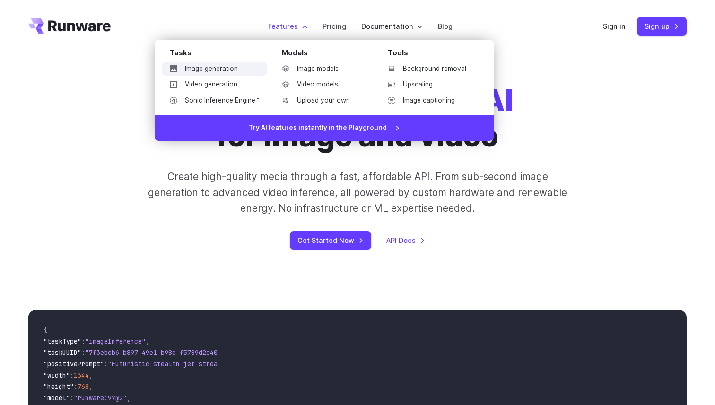
click at [214, 68] on link "Image generation" at bounding box center [214, 69] width 105 height 14
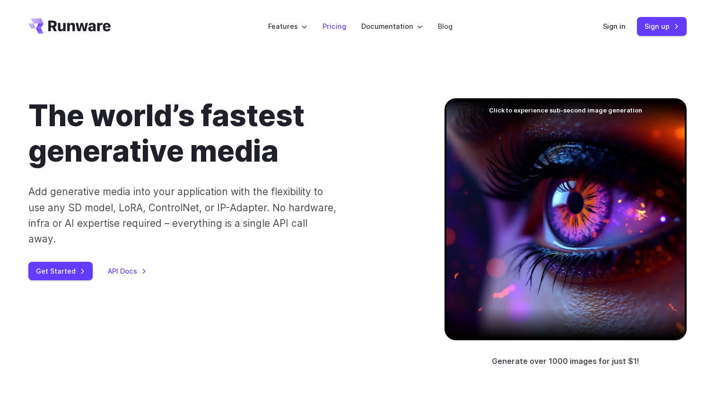
click at [347, 24] on li "Pricing" at bounding box center [334, 26] width 39 height 26
click at [333, 26] on link "Pricing" at bounding box center [335, 26] width 24 height 11
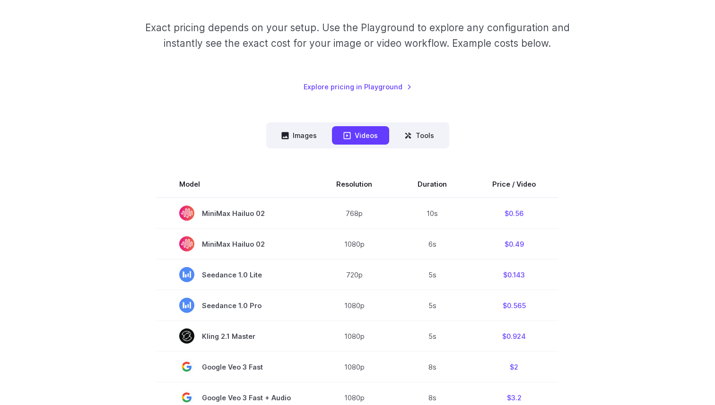
scroll to position [120, 0]
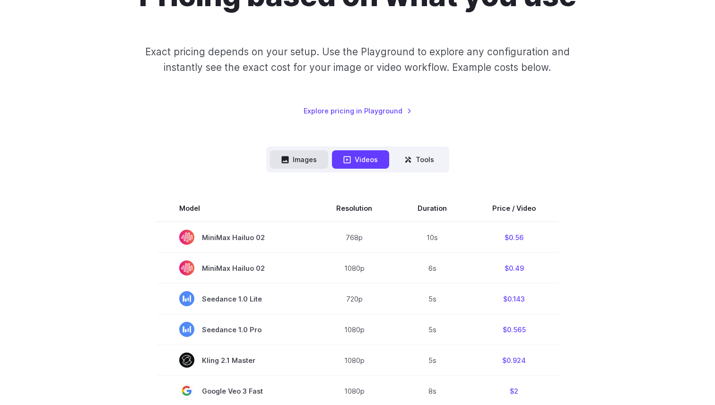
click at [305, 159] on button "Images" at bounding box center [299, 159] width 58 height 18
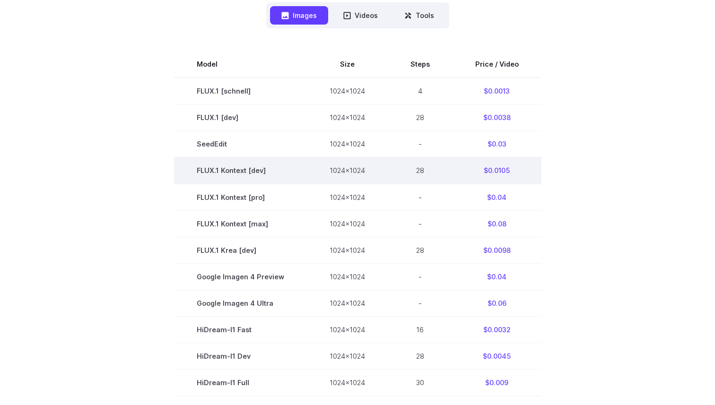
scroll to position [0, 0]
